Goal: Check status: Check status

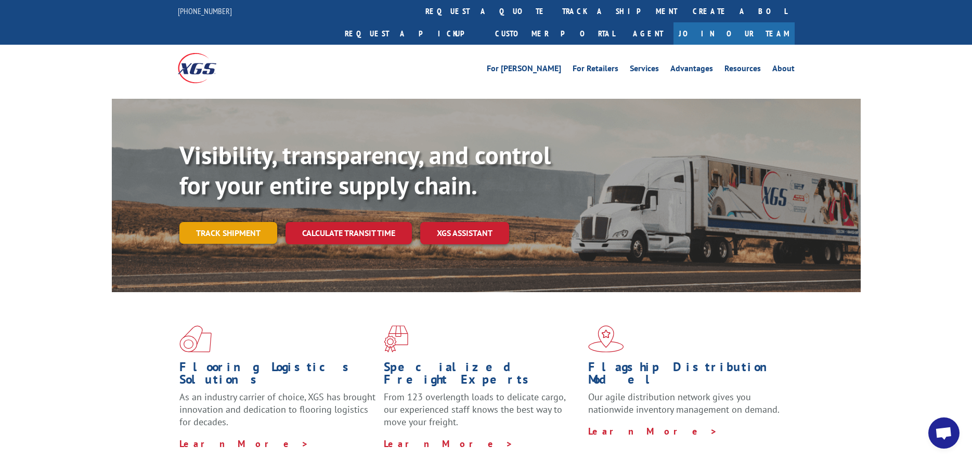
click at [202, 222] on link "Track shipment" at bounding box center [228, 233] width 98 height 22
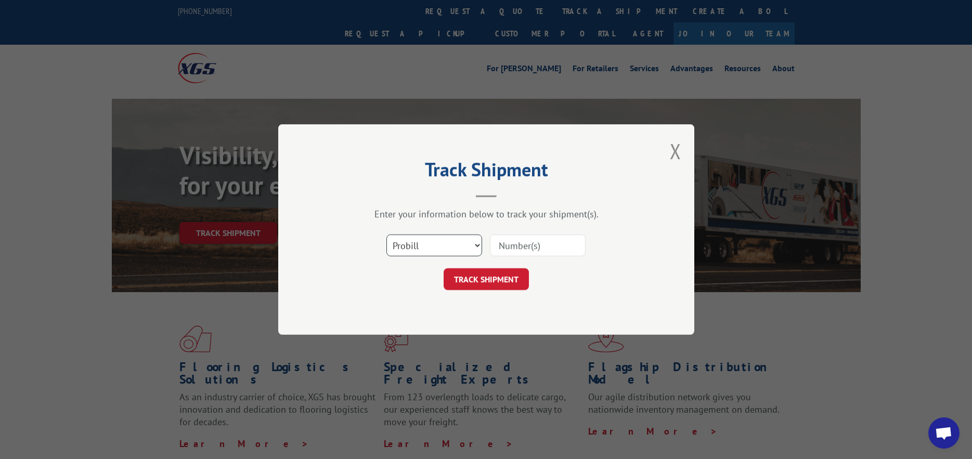
click at [443, 245] on select "Select category... Probill BOL PO" at bounding box center [434, 246] width 96 height 22
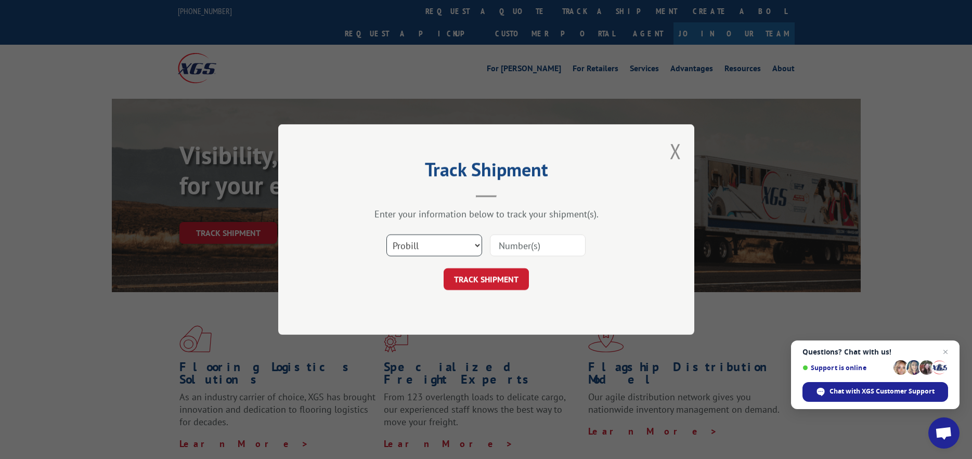
select select "po"
click at [386, 235] on select "Select category... Probill BOL PO" at bounding box center [434, 246] width 96 height 22
click at [506, 249] on input at bounding box center [538, 246] width 96 height 22
paste input "12699443"
type input "12699443"
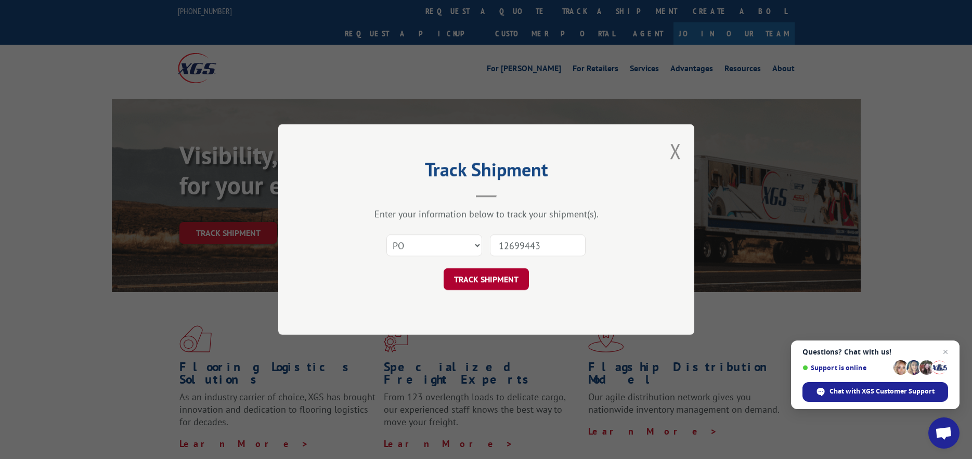
click at [499, 277] on button "TRACK SHIPMENT" at bounding box center [486, 279] width 85 height 22
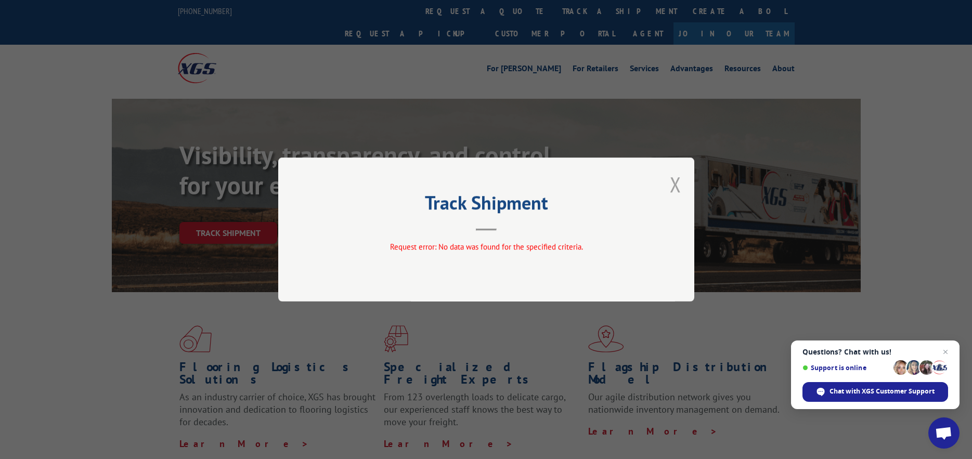
click at [678, 190] on button "Close modal" at bounding box center [675, 185] width 11 height 28
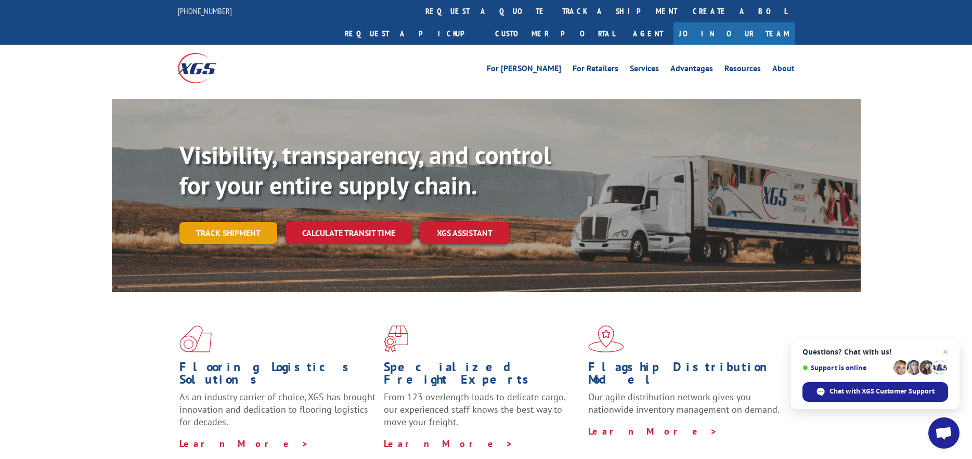
click at [248, 222] on link "Track shipment" at bounding box center [228, 233] width 98 height 22
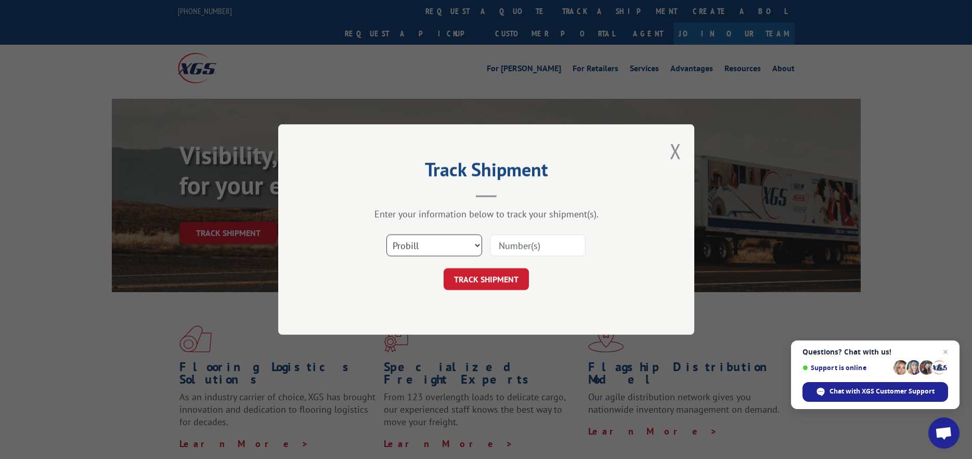
click at [438, 245] on select "Select category... Probill BOL PO" at bounding box center [434, 246] width 96 height 22
click at [386, 235] on select "Select category... Probill BOL PO" at bounding box center [434, 246] width 96 height 22
paste input "FR39312356"
type input "FR39312356"
click at [488, 277] on button "TRACK SHIPMENT" at bounding box center [486, 279] width 85 height 22
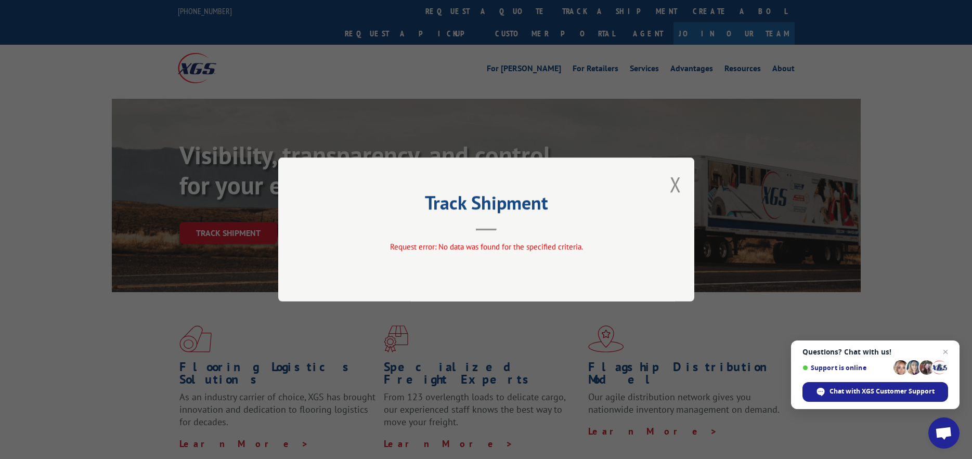
click at [667, 185] on div "Track Shipment Request error: No data was found for the specified criteria." at bounding box center [486, 230] width 416 height 144
click at [673, 186] on button "Close modal" at bounding box center [675, 185] width 11 height 28
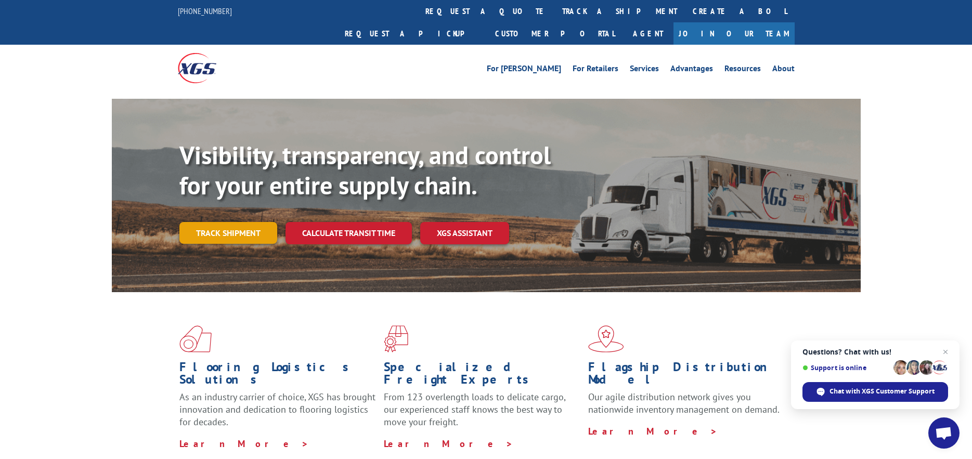
click at [245, 222] on link "Track shipment" at bounding box center [228, 233] width 98 height 22
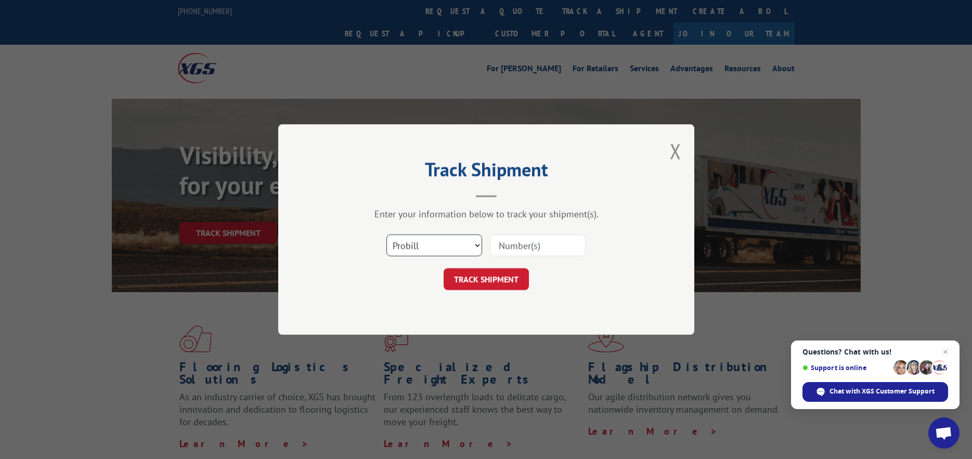
click at [428, 245] on select "Select category... Probill BOL PO" at bounding box center [434, 246] width 96 height 22
select select "bol"
click at [386, 235] on select "Select category... Probill BOL PO" at bounding box center [434, 246] width 96 height 22
paste input "FR39312356"
type input "FR39312356"
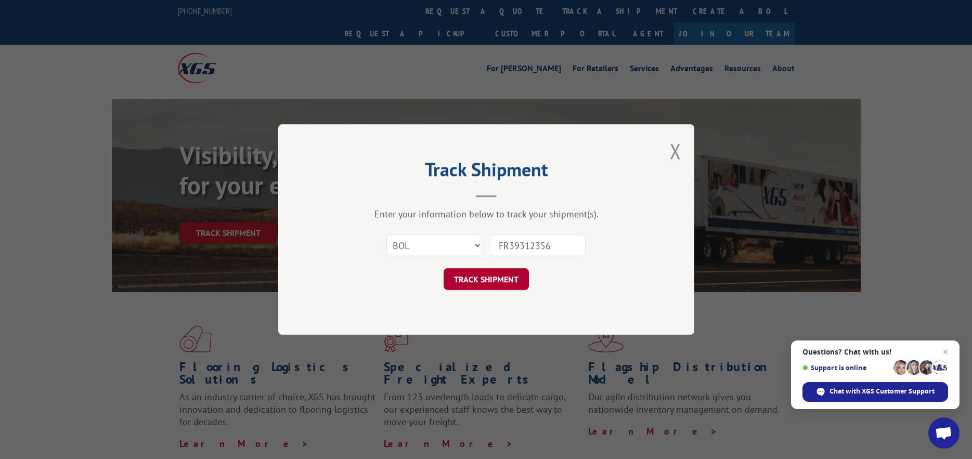
click at [484, 286] on button "TRACK SHIPMENT" at bounding box center [486, 279] width 85 height 22
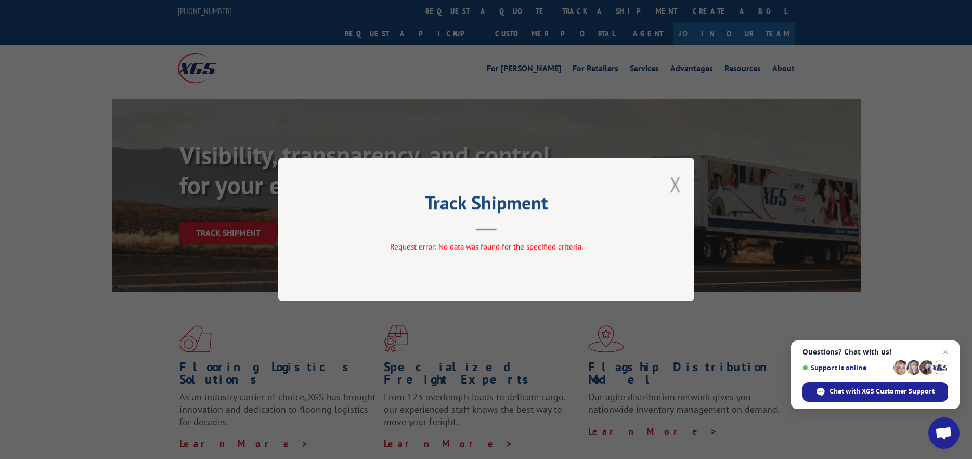
click at [676, 185] on button "Close modal" at bounding box center [675, 185] width 11 height 28
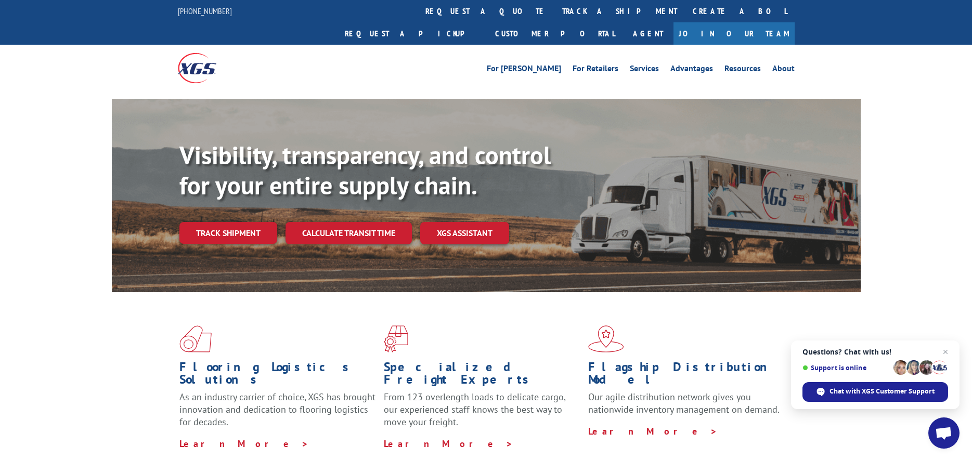
click at [259, 222] on link "Track shipment" at bounding box center [228, 233] width 98 height 22
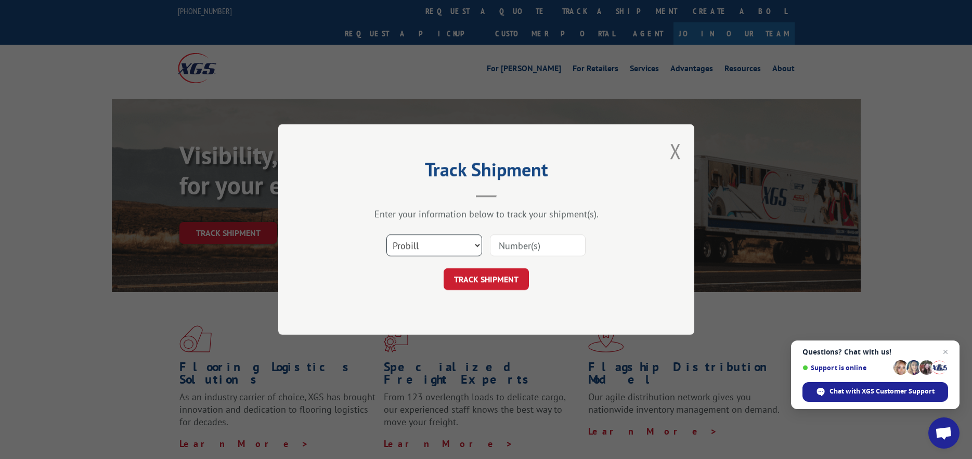
click at [443, 241] on select "Select category... Probill BOL PO" at bounding box center [434, 246] width 96 height 22
select select "bol"
click at [386, 235] on select "Select category... Probill BOL PO" at bounding box center [434, 246] width 96 height 22
paste input "12699443"
type input "12699443"
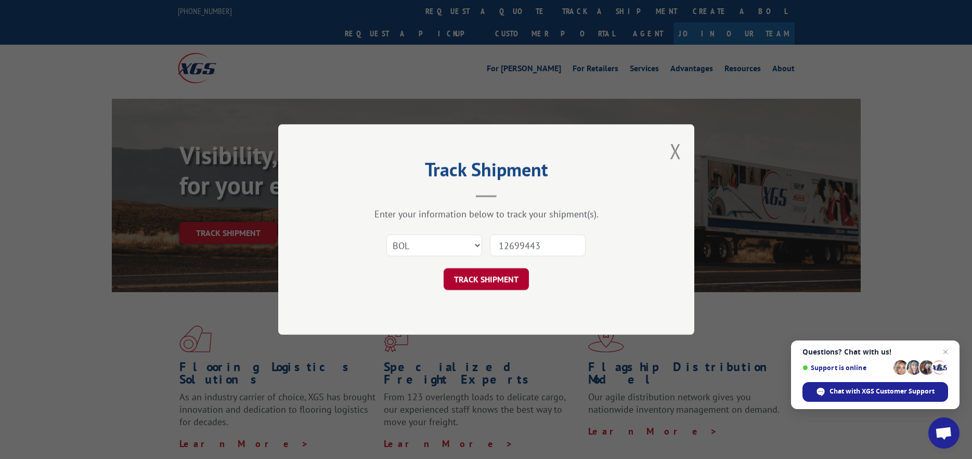
click at [493, 277] on button "TRACK SHIPMENT" at bounding box center [486, 279] width 85 height 22
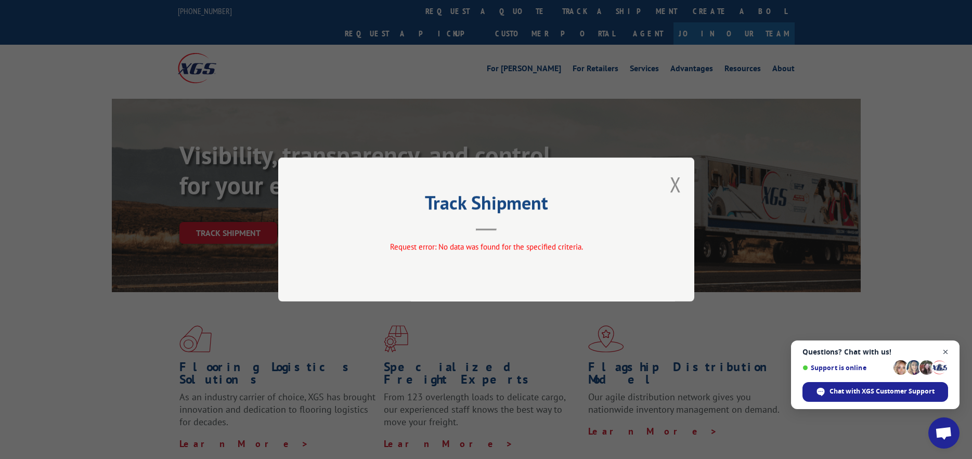
click at [947, 351] on span "Open chat" at bounding box center [945, 352] width 13 height 13
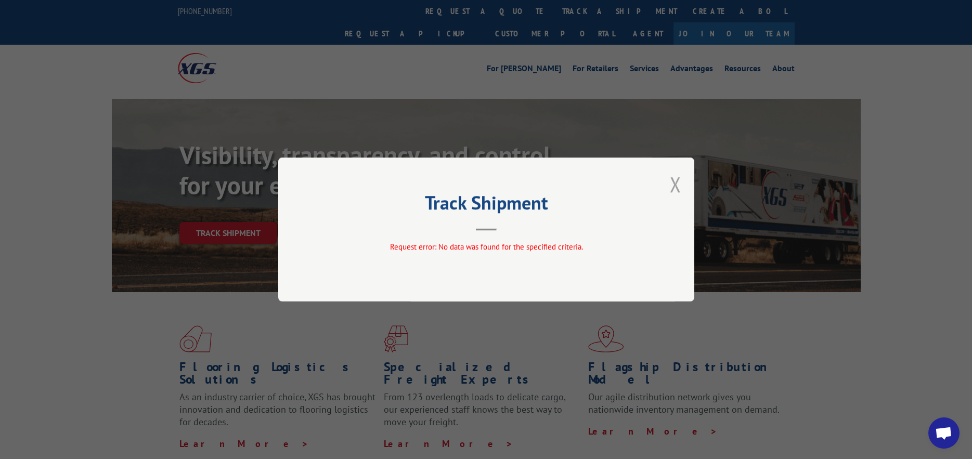
click at [680, 193] on button "Close modal" at bounding box center [675, 185] width 11 height 28
